Goal: Task Accomplishment & Management: Use online tool/utility

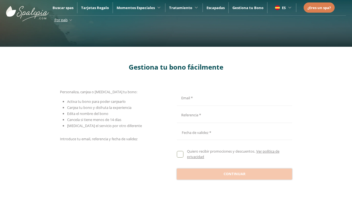
click at [234, 97] on input "Email *" at bounding box center [234, 98] width 114 height 10
type input "**********"
click at [234, 115] on input "Email *" at bounding box center [234, 115] width 114 height 10
type input "**********"
click at [235, 132] on div at bounding box center [234, 131] width 115 height 13
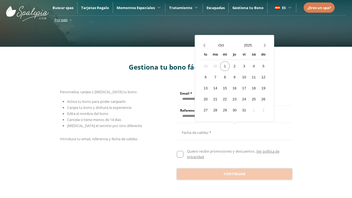
click at [221, 45] on button "Oct" at bounding box center [221, 45] width 27 height 10
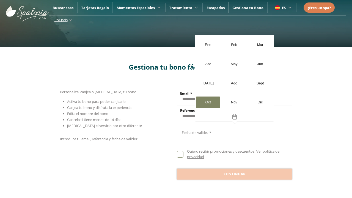
click at [208, 83] on div "[DATE]" at bounding box center [208, 84] width 25 height 12
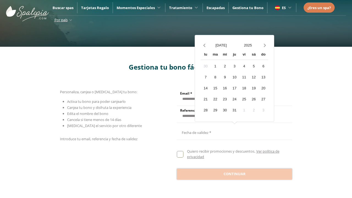
click at [248, 45] on button "2025" at bounding box center [248, 45] width 27 height 10
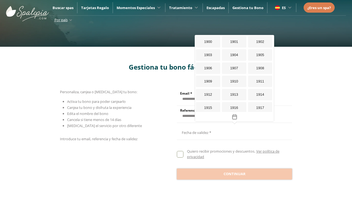
scroll to position [507, 0]
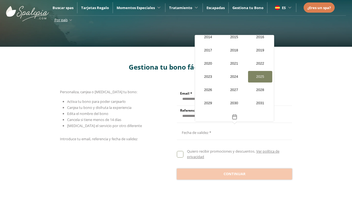
click at [208, 90] on div "2026" at bounding box center [208, 90] width 25 height 12
click at [207, 99] on div "20" at bounding box center [212, 99] width 10 height 10
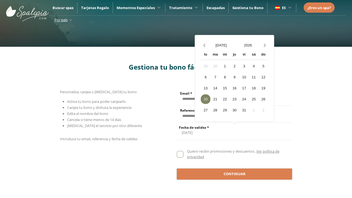
click at [235, 174] on span "Continuar" at bounding box center [235, 175] width 22 height 6
